Goal: Register for event/course

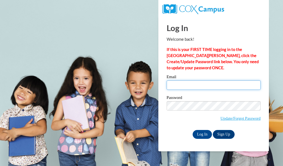
click at [181, 84] on input "Email" at bounding box center [214, 84] width 94 height 9
type input "jessica.blosser@mvesc.org"
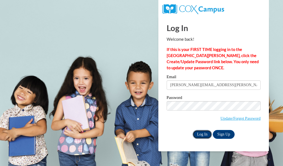
click at [207, 134] on input "Log In" at bounding box center [202, 134] width 19 height 9
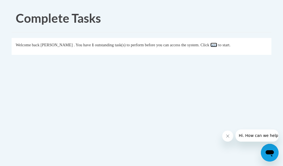
click at [217, 45] on link "here" at bounding box center [213, 45] width 7 height 4
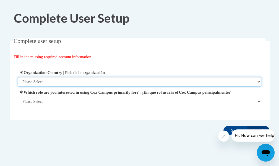
click at [85, 83] on select "Please Select [GEOGRAPHIC_DATA] | [GEOGRAPHIC_DATA] Outside of [GEOGRAPHIC_DATA…" at bounding box center [139, 81] width 243 height 9
select select "ad49bcad-a171-4b2e-b99c-48b446064914"
click at [18, 77] on select "Please Select [GEOGRAPHIC_DATA] | [GEOGRAPHIC_DATA] Outside of [GEOGRAPHIC_DATA…" at bounding box center [139, 81] width 243 height 9
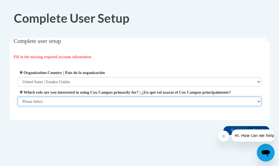
click at [74, 104] on select "Please Select College/University | Colegio/Universidad Community/Nonprofit Part…" at bounding box center [139, 100] width 243 height 9
select select "fbf2d438-af2f-41f8-98f1-81c410e29de3"
click at [18, 106] on select "Please Select College/University | Colegio/Universidad Community/Nonprofit Part…" at bounding box center [139, 100] width 243 height 9
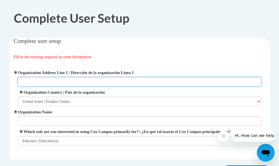
click at [73, 81] on input "Organization Address Line 1 | Dirección de la organización Línea 1" at bounding box center [139, 81] width 243 height 9
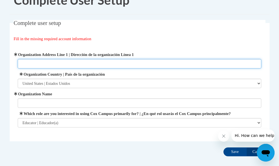
scroll to position [54, 0]
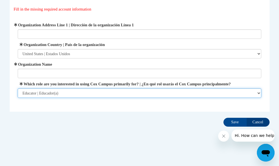
click at [75, 91] on select "Please Select College/University | Colegio/Universidad Community/Nonprofit Part…" at bounding box center [139, 92] width 243 height 9
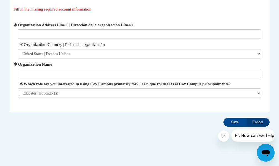
click at [82, 55] on div "Organization Address Line 1 | Dirección de la organización Línea 1 Organization…" at bounding box center [139, 60] width 243 height 76
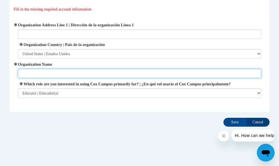
click at [81, 69] on input "Organization Name" at bounding box center [139, 73] width 243 height 9
type input "muskingum valley esc"
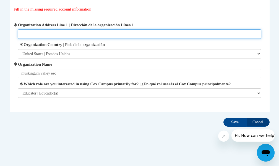
paste input "205 N. Seventh St. Zanesville, OH 43701"
type input "205 N. Seventh St. Zanesville, OH 43701"
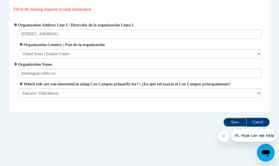
click at [237, 124] on input "Save" at bounding box center [234, 121] width 23 height 9
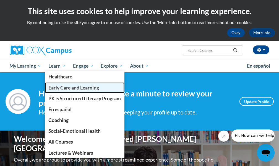
click at [68, 89] on span "Early Care and Learning" at bounding box center [73, 88] width 51 height 6
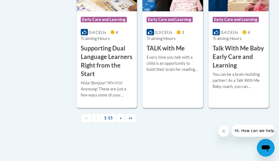
scroll to position [940, 0]
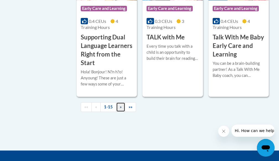
click at [120, 110] on link "»" at bounding box center [120, 108] width 9 height 10
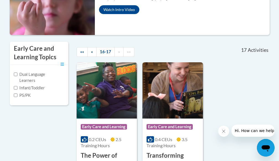
scroll to position [128, 0]
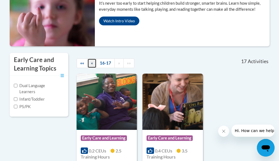
click at [91, 62] on span "«" at bounding box center [92, 63] width 2 height 5
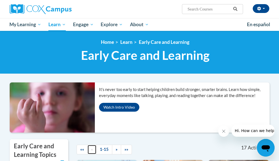
scroll to position [0, 0]
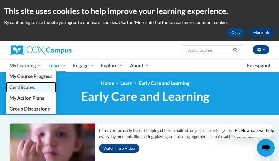
click at [25, 85] on span "Certificates" at bounding box center [21, 88] width 25 height 6
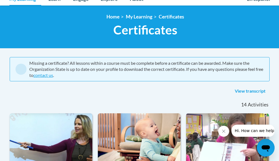
scroll to position [55, 0]
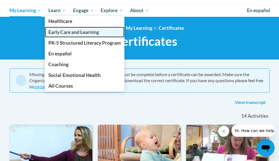
click at [70, 35] on link "Early Care and Learning" at bounding box center [85, 32] width 80 height 11
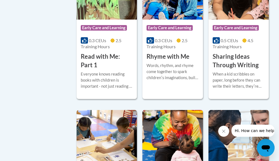
scroll to position [774, 0]
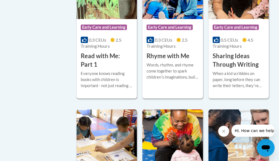
click at [104, 64] on h3 "Read with Me: Part 1" at bounding box center [107, 60] width 52 height 17
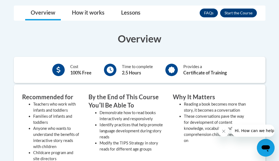
scroll to position [138, 0]
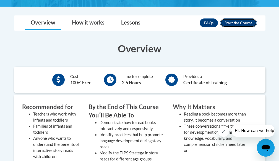
click at [233, 24] on button "Enroll" at bounding box center [238, 23] width 37 height 9
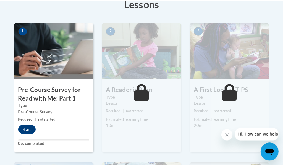
scroll to position [166, 0]
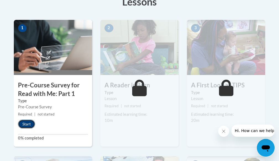
click at [28, 125] on button "Start" at bounding box center [26, 124] width 17 height 9
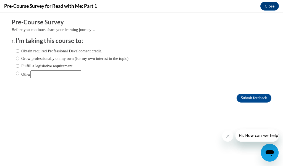
scroll to position [0, 0]
click at [16, 50] on label "Obtain required Professional Development credit." at bounding box center [59, 51] width 86 height 6
click at [16, 50] on input "Obtain required Professional Development credit." at bounding box center [18, 51] width 4 height 6
radio input "true"
click at [242, 96] on input "Submit feedback" at bounding box center [254, 97] width 35 height 9
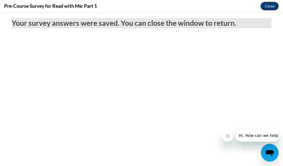
click at [269, 7] on button "Close" at bounding box center [269, 6] width 19 height 9
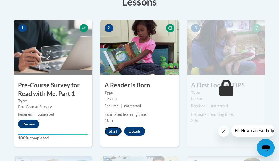
click at [109, 130] on button "Start" at bounding box center [112, 131] width 17 height 9
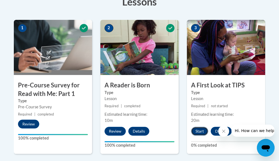
click at [204, 130] on button "Start" at bounding box center [199, 131] width 17 height 9
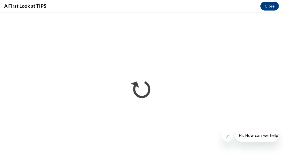
click at [226, 138] on button "Close message from company" at bounding box center [227, 135] width 11 height 11
